Goal: Obtain resource: Download file/media

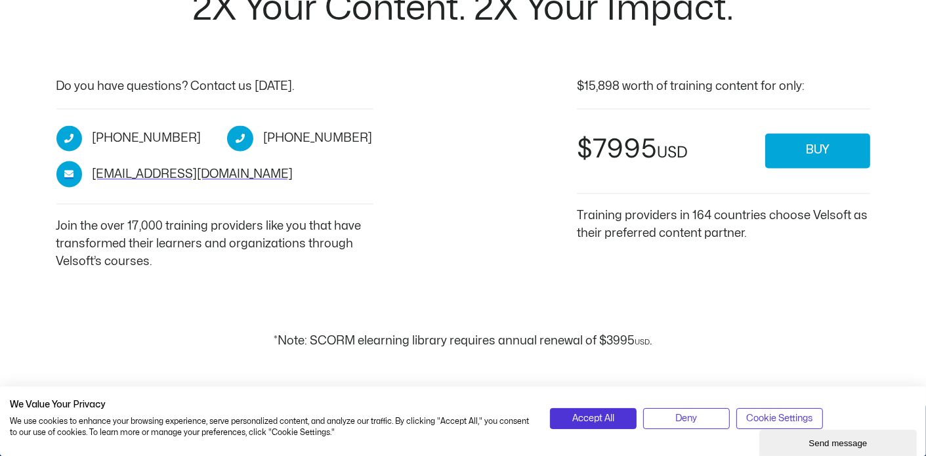
scroll to position [2034, 0]
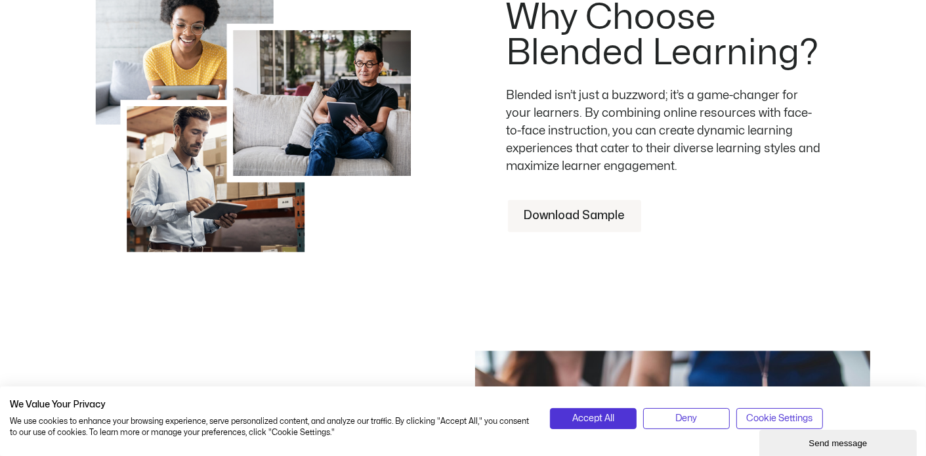
scroll to position [919, 0]
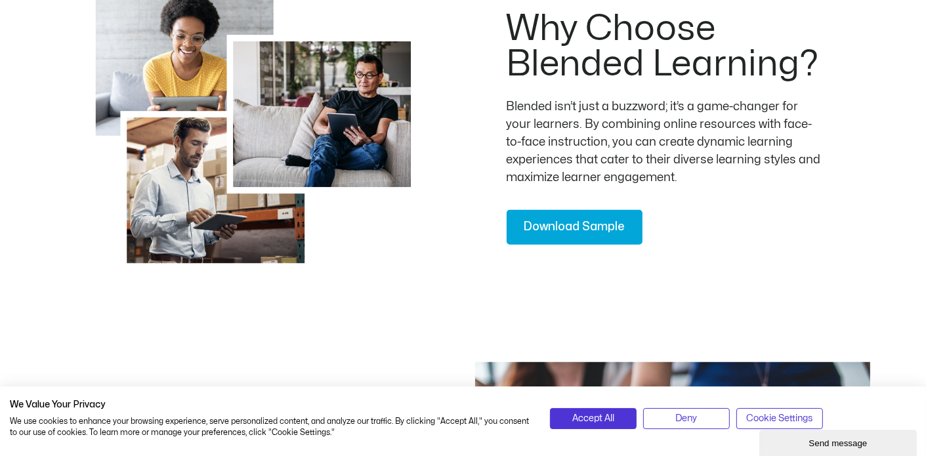
click at [591, 223] on span "Download Sample" at bounding box center [575, 227] width 102 height 19
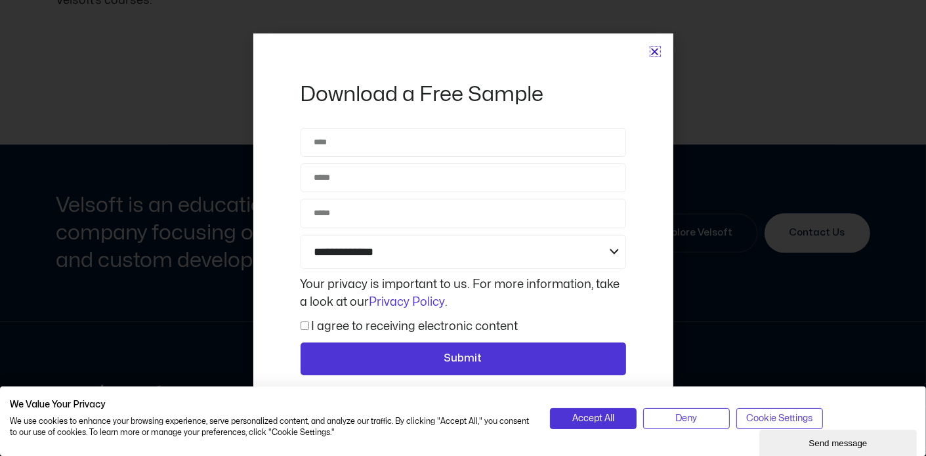
scroll to position [2904, 0]
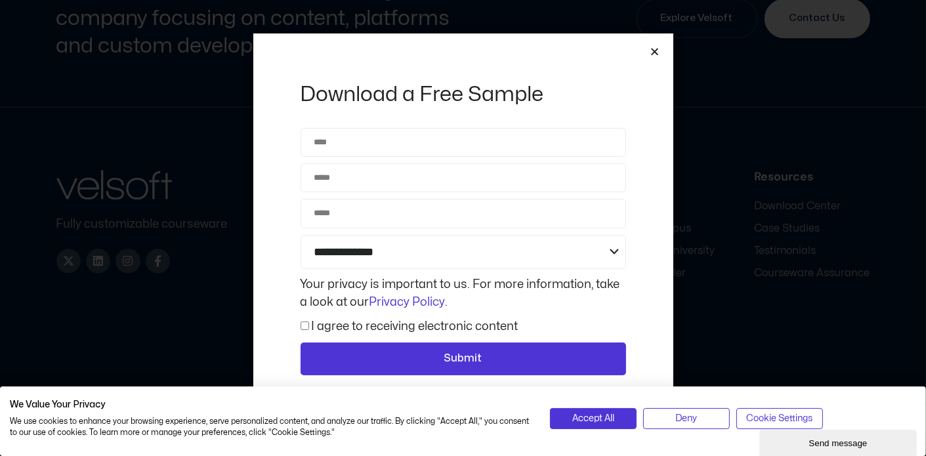
click at [658, 51] on icon "Close" at bounding box center [655, 52] width 10 height 10
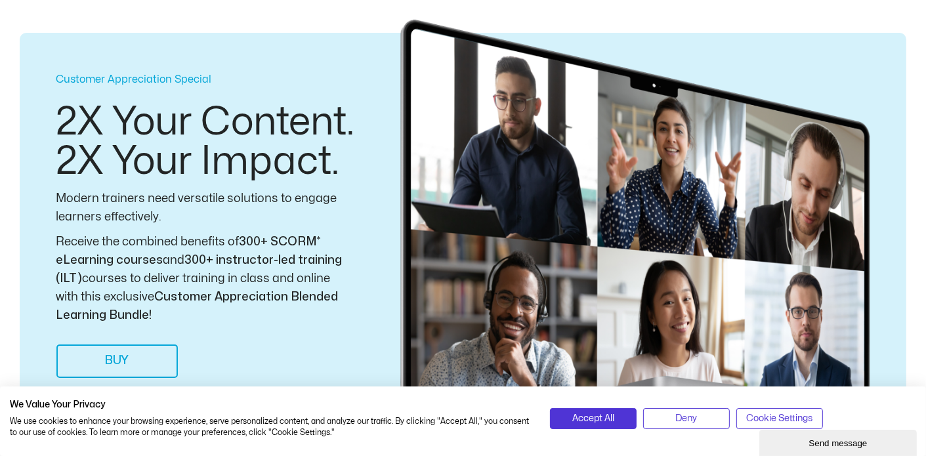
scroll to position [0, 0]
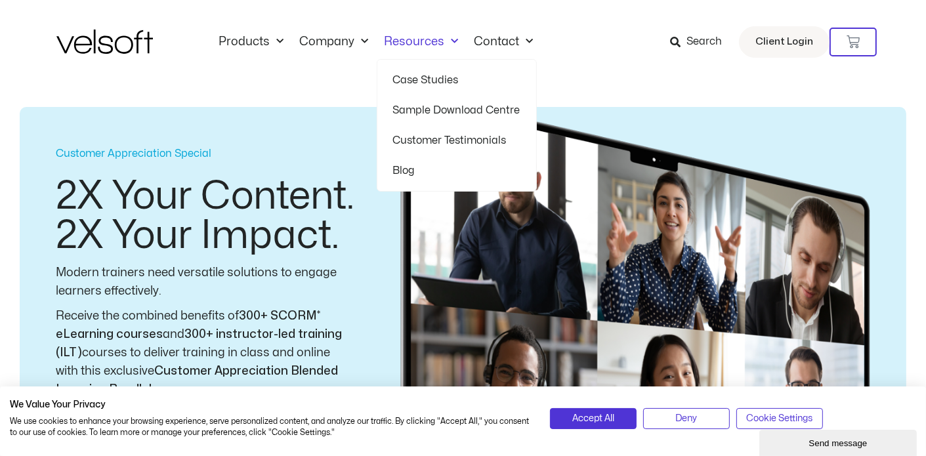
click at [455, 102] on link "Sample Download Centre" at bounding box center [456, 110] width 127 height 30
